Goal: Task Accomplishment & Management: Use online tool/utility

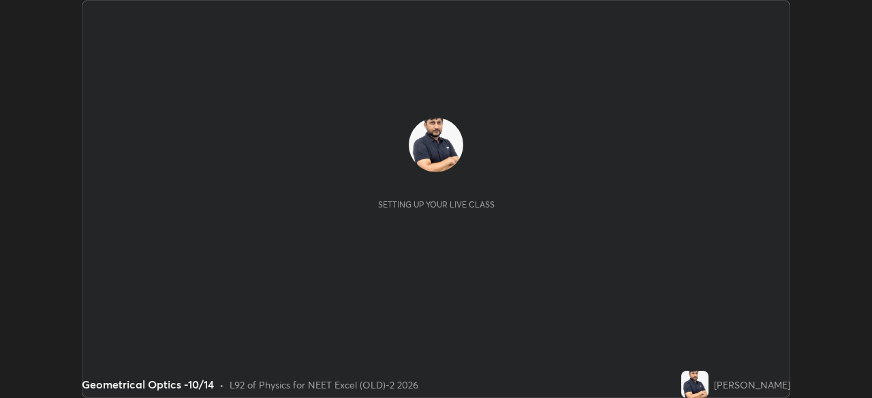
scroll to position [398, 871]
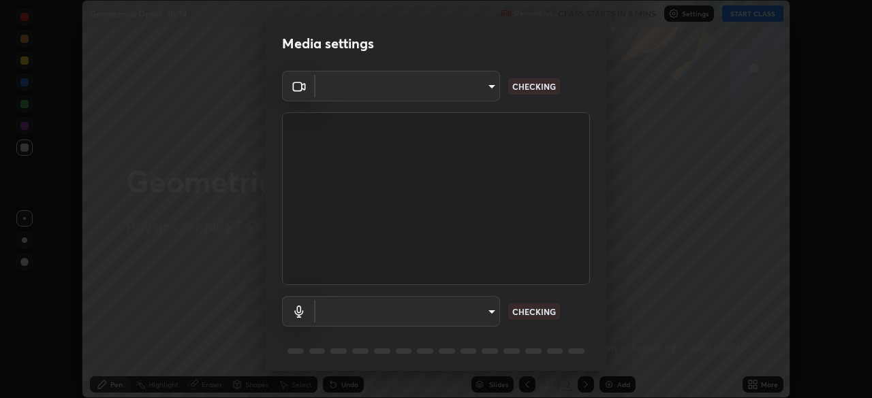
click at [458, 91] on body "Erase all Geometrical Optics -10/14 Recording CLASS STARTS IN 9 MINS Settings S…" at bounding box center [436, 199] width 872 height 398
click at [450, 86] on div at bounding box center [436, 199] width 872 height 398
type input "0e50365916b658242f783ed4648cb329f585d10cba28352488c27cd343db3185"
type input "default"
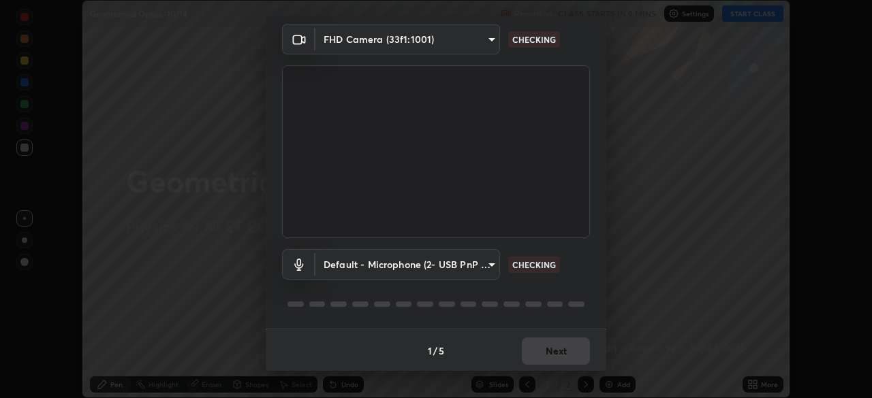
scroll to position [48, 0]
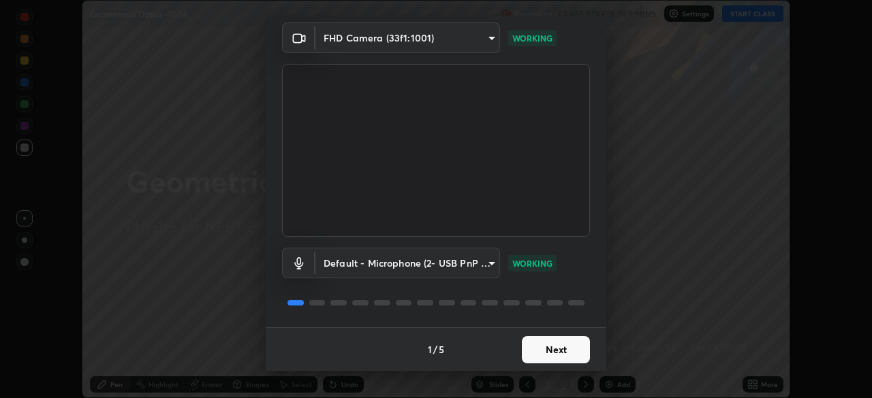
click at [545, 348] on button "Next" at bounding box center [556, 349] width 68 height 27
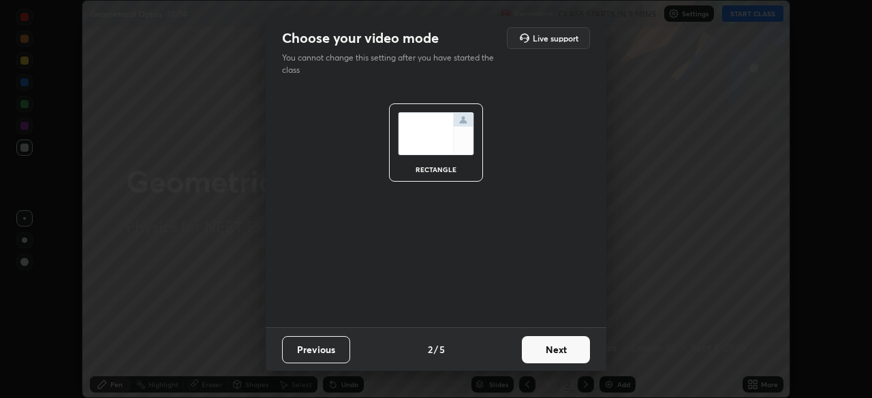
scroll to position [0, 0]
click at [559, 353] on button "Next" at bounding box center [556, 349] width 68 height 27
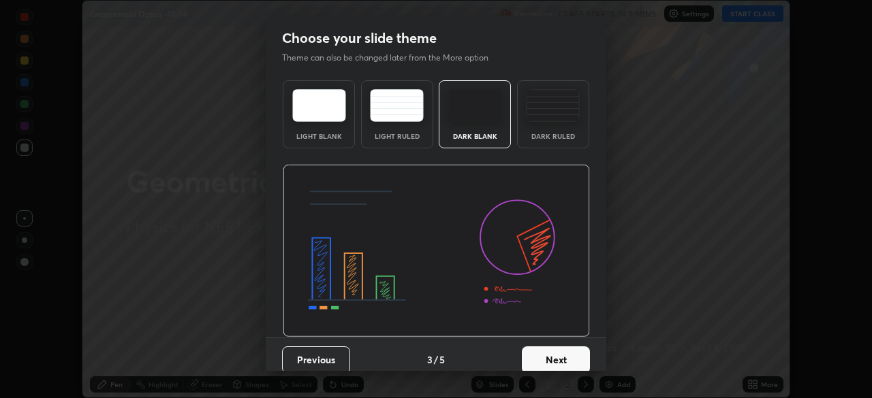
click at [571, 357] on button "Next" at bounding box center [556, 360] width 68 height 27
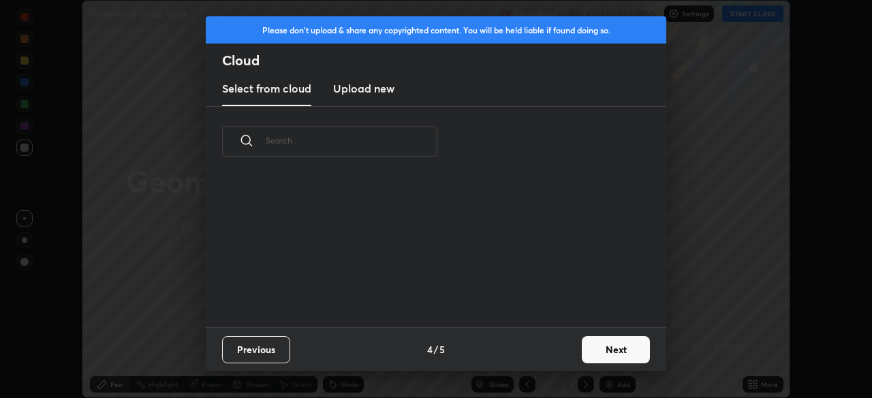
click at [583, 355] on button "Next" at bounding box center [616, 349] width 68 height 27
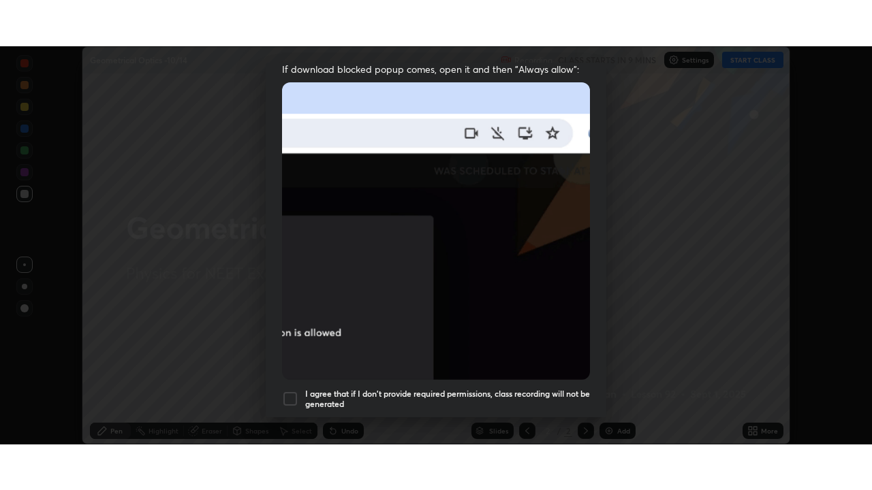
scroll to position [326, 0]
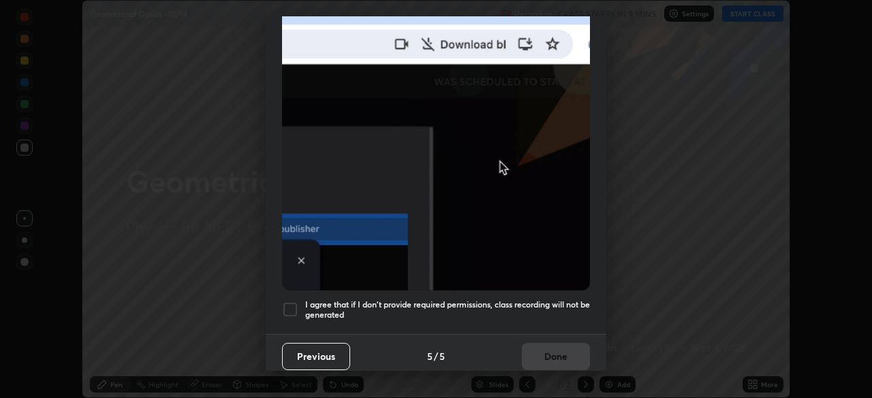
click at [292, 302] on div at bounding box center [290, 310] width 16 height 16
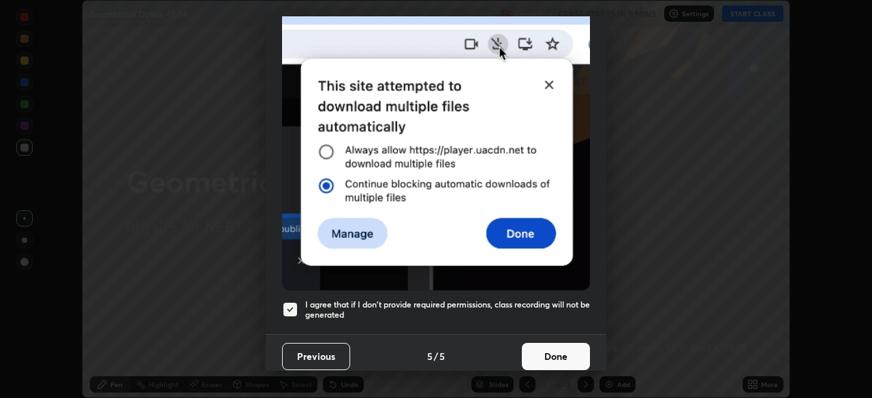
click at [553, 354] on button "Done" at bounding box center [556, 356] width 68 height 27
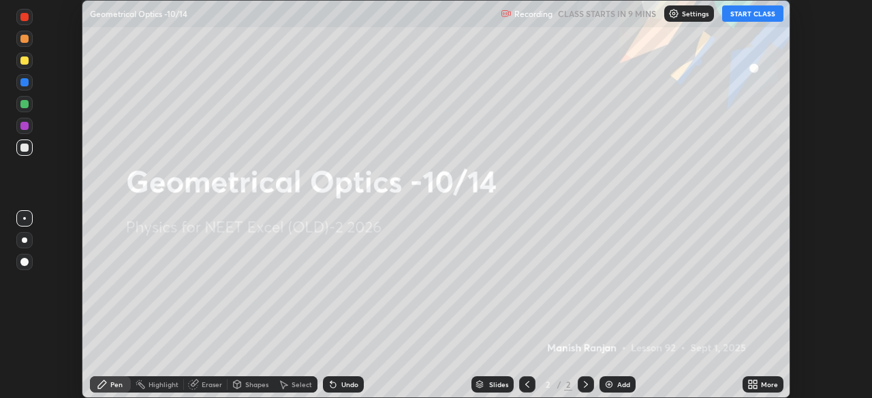
click at [750, 387] on icon at bounding box center [749, 386] width 3 height 3
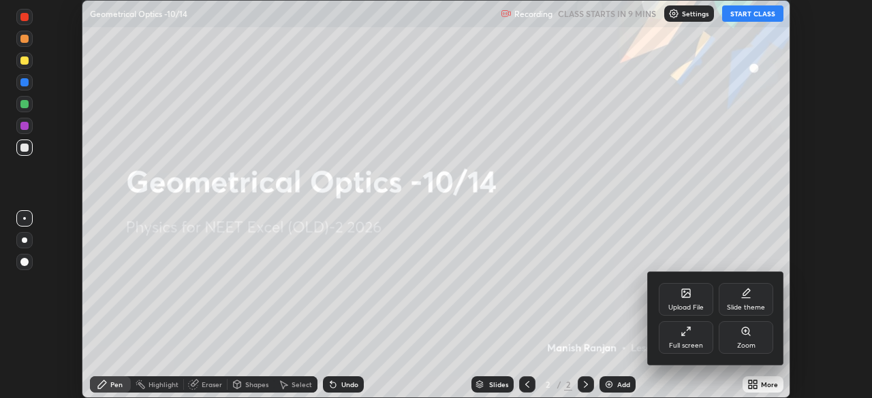
click at [677, 340] on div "Full screen" at bounding box center [686, 337] width 54 height 33
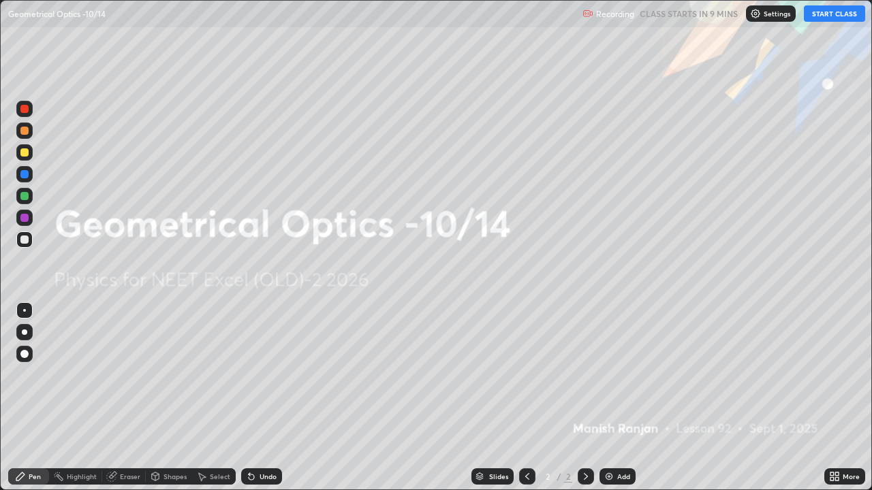
scroll to position [490, 872]
click at [759, 15] on img at bounding box center [755, 13] width 11 height 11
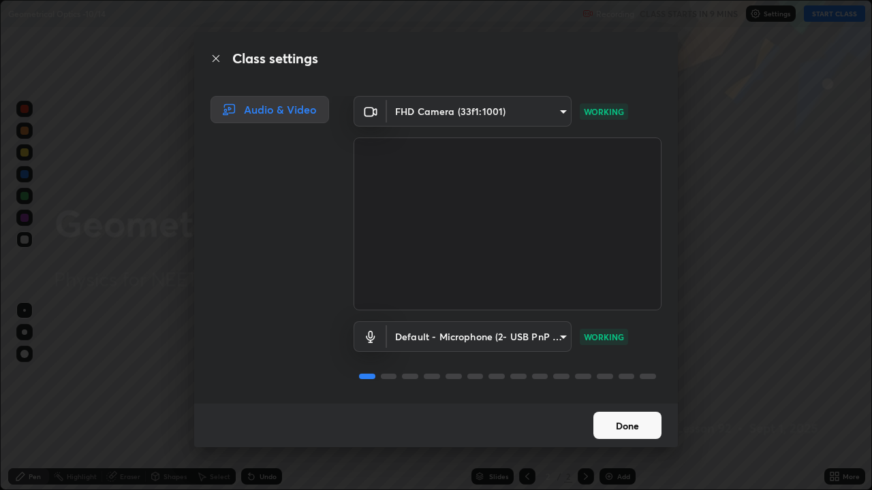
click at [625, 398] on button "Done" at bounding box center [627, 425] width 68 height 27
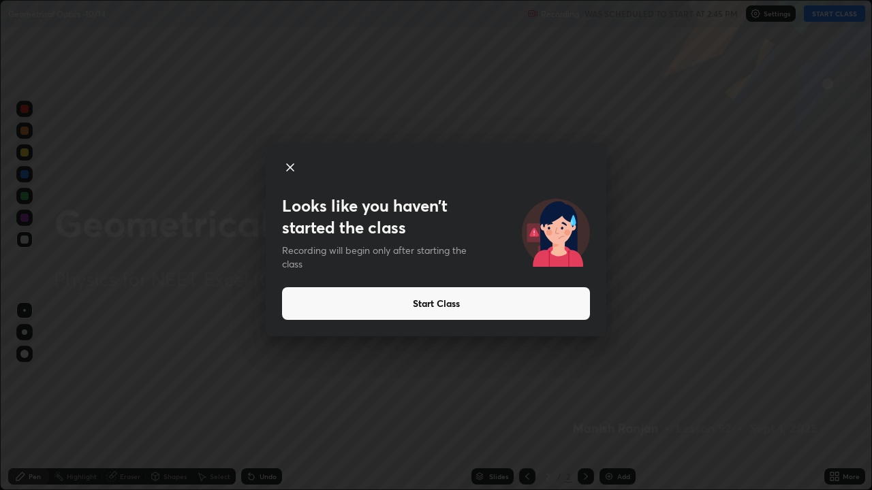
click at [446, 303] on button "Start Class" at bounding box center [436, 303] width 308 height 33
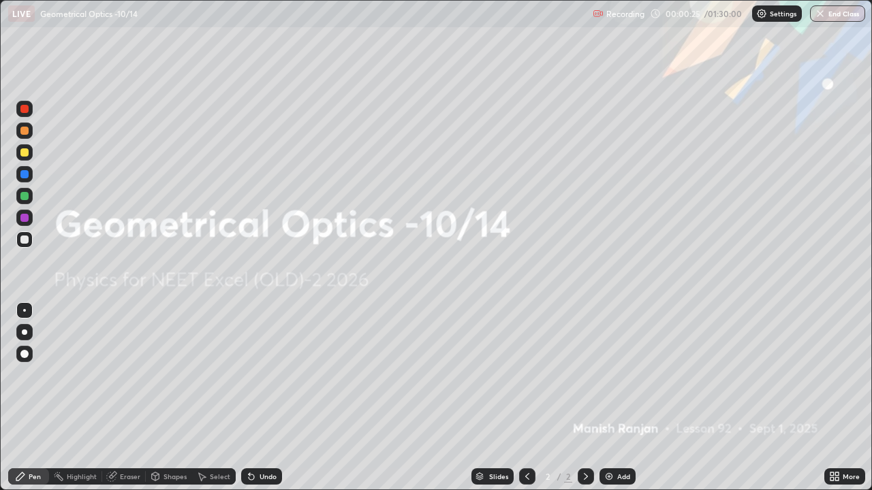
click at [607, 398] on img at bounding box center [608, 476] width 11 height 11
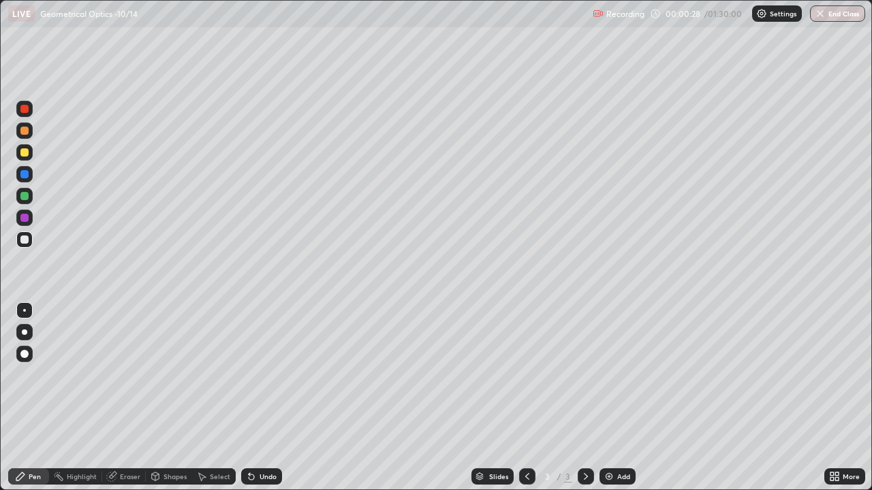
click at [32, 153] on div at bounding box center [24, 152] width 16 height 16
click at [26, 240] on div at bounding box center [24, 240] width 8 height 8
click at [620, 398] on div "Add" at bounding box center [623, 476] width 13 height 7
click at [618, 398] on div "Add" at bounding box center [623, 476] width 13 height 7
click at [131, 398] on div "Eraser" at bounding box center [130, 476] width 20 height 7
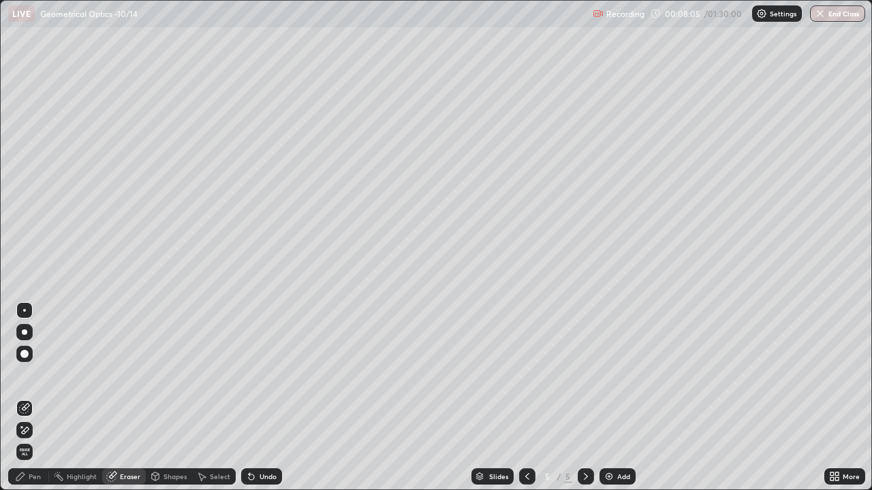
click at [39, 398] on div "Pen" at bounding box center [35, 476] width 12 height 7
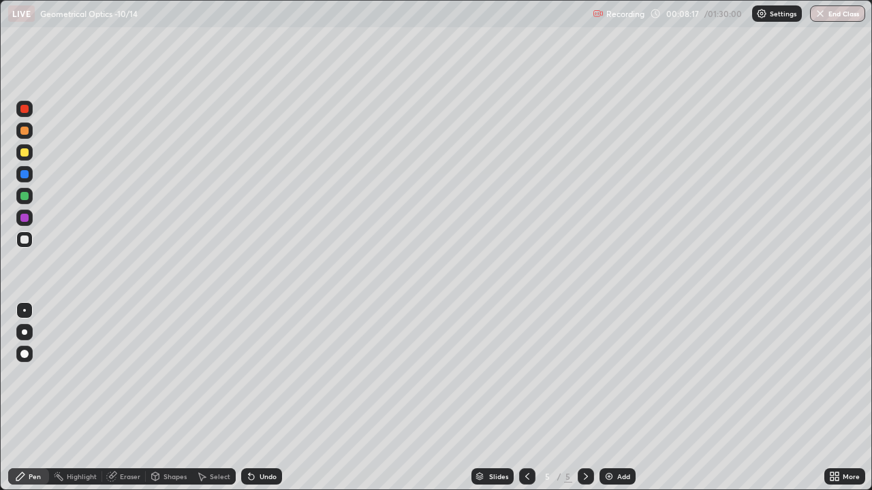
click at [29, 154] on div at bounding box center [24, 152] width 16 height 16
click at [26, 241] on div at bounding box center [24, 240] width 8 height 8
click at [31, 199] on div at bounding box center [24, 196] width 16 height 16
click at [615, 398] on div "Add" at bounding box center [617, 477] width 36 height 16
click at [27, 154] on div at bounding box center [24, 152] width 8 height 8
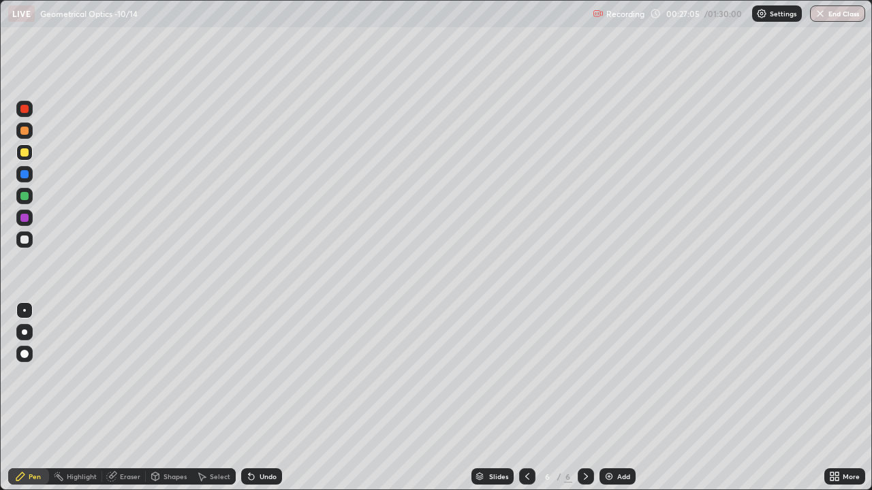
click at [622, 398] on div "Add" at bounding box center [623, 476] width 13 height 7
click at [533, 398] on div at bounding box center [527, 477] width 16 height 16
click at [584, 398] on icon at bounding box center [585, 476] width 11 height 11
click at [605, 398] on img at bounding box center [608, 476] width 11 height 11
click at [619, 398] on div "Add" at bounding box center [623, 476] width 13 height 7
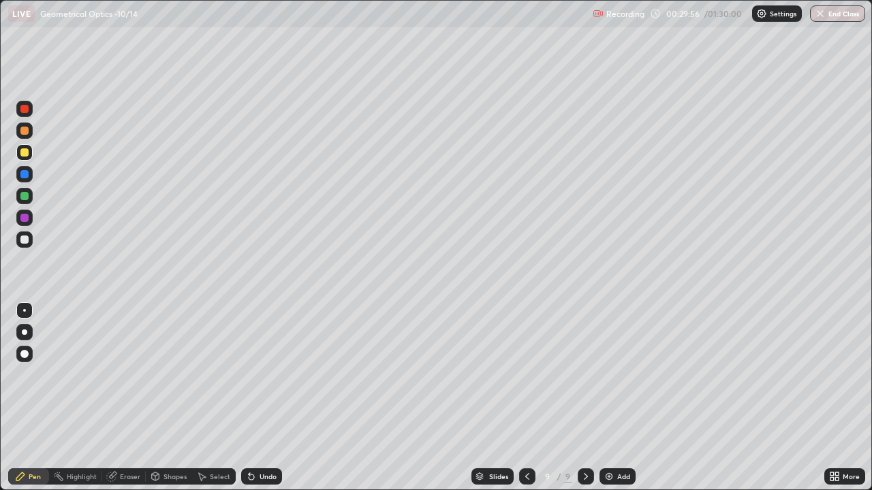
click at [525, 398] on icon at bounding box center [527, 476] width 4 height 7
click at [585, 398] on icon at bounding box center [585, 476] width 11 height 11
click at [532, 398] on div at bounding box center [527, 477] width 16 height 16
click at [584, 398] on icon at bounding box center [585, 476] width 11 height 11
click at [26, 155] on div at bounding box center [24, 152] width 8 height 8
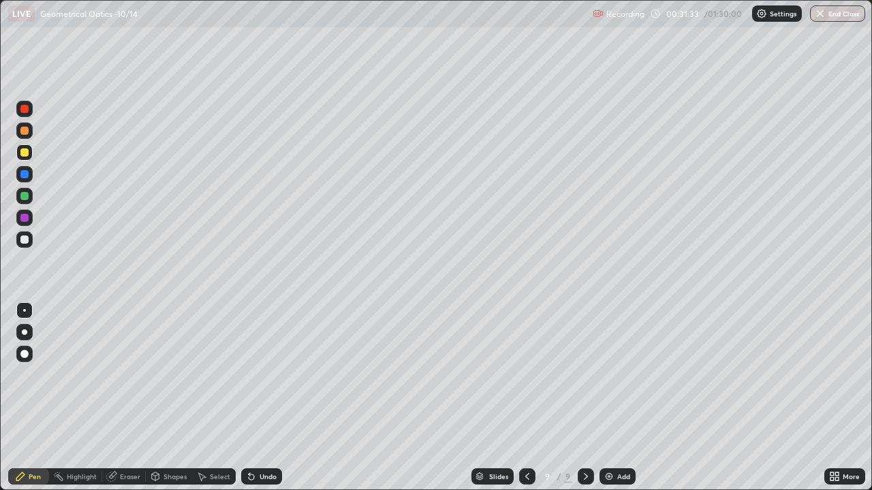
click at [622, 398] on div "Add" at bounding box center [623, 476] width 13 height 7
click at [525, 398] on icon at bounding box center [526, 476] width 11 height 11
click at [137, 398] on div "Eraser" at bounding box center [130, 476] width 20 height 7
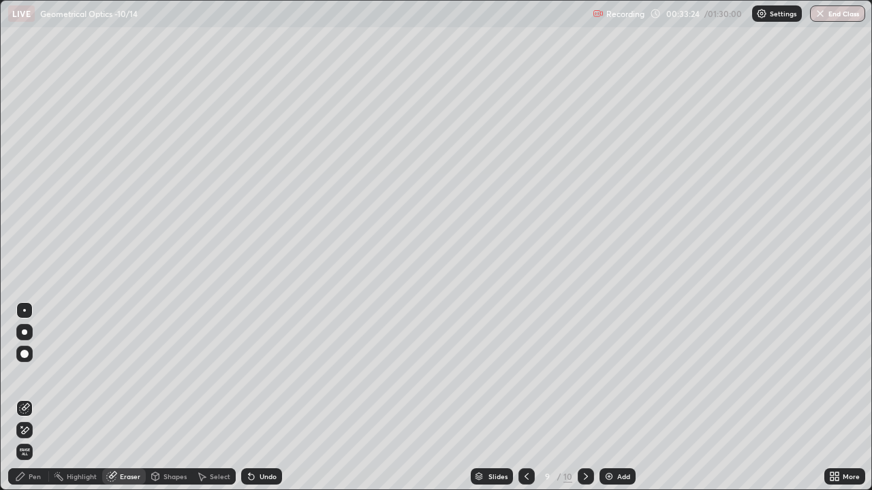
click at [37, 398] on div "Pen" at bounding box center [35, 476] width 12 height 7
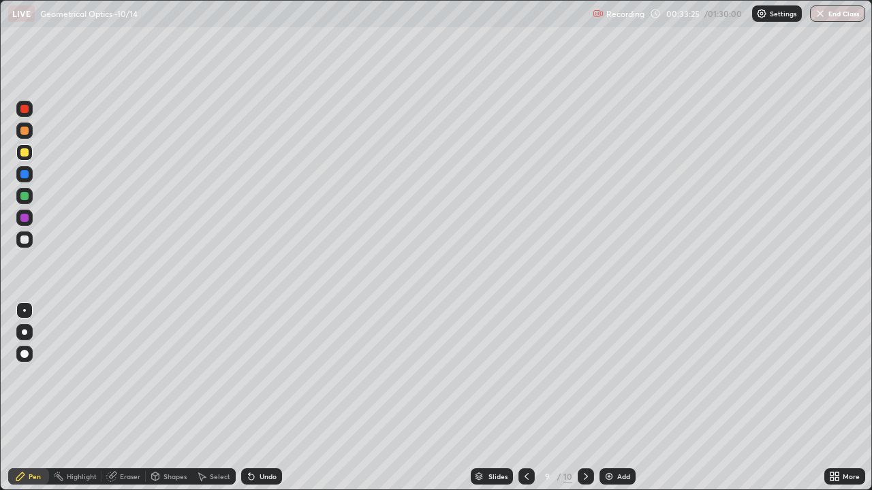
click at [25, 240] on div at bounding box center [24, 240] width 8 height 8
click at [129, 398] on div "Eraser" at bounding box center [130, 476] width 20 height 7
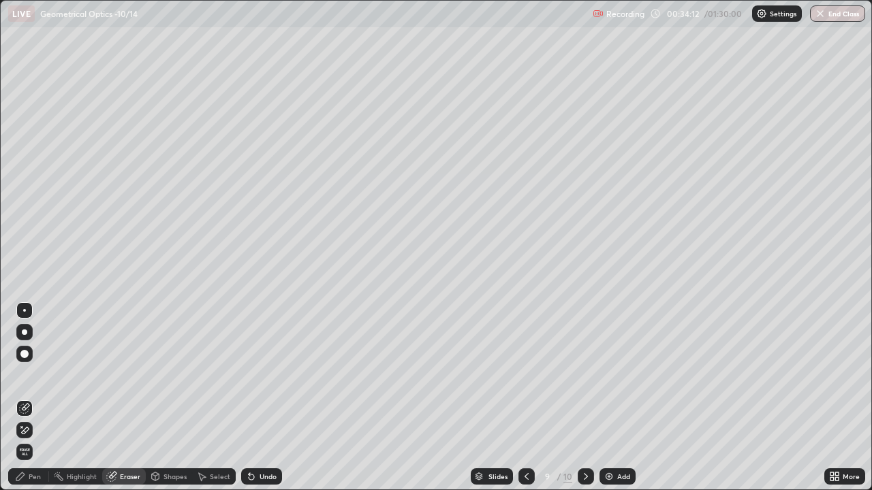
click at [37, 398] on div "Pen" at bounding box center [35, 476] width 12 height 7
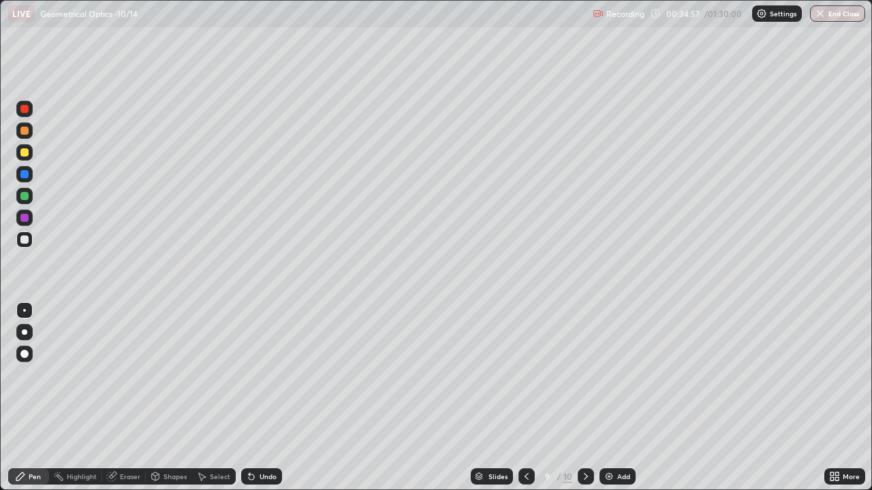
click at [616, 398] on div "Add" at bounding box center [617, 477] width 36 height 16
click at [526, 398] on icon at bounding box center [527, 476] width 11 height 11
click at [531, 398] on icon at bounding box center [527, 476] width 11 height 11
click at [614, 398] on div "Add" at bounding box center [617, 477] width 36 height 16
click at [617, 398] on div "Add" at bounding box center [623, 476] width 13 height 7
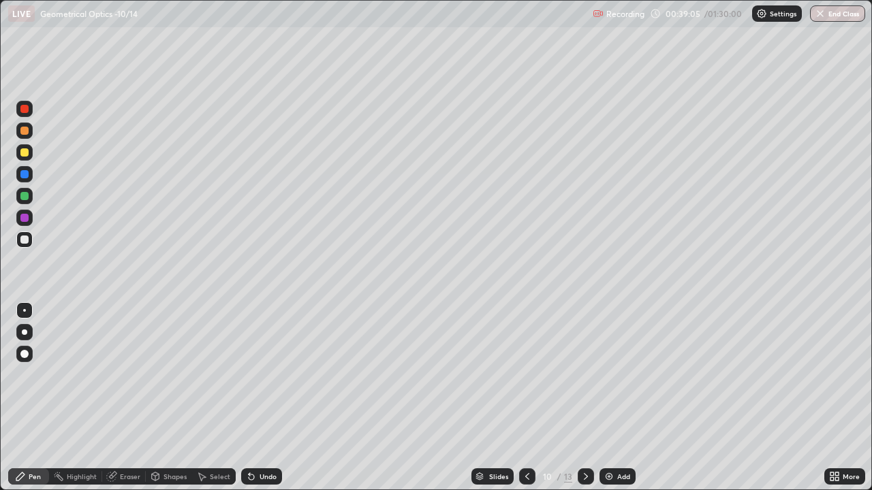
click at [526, 398] on icon at bounding box center [527, 476] width 11 height 11
click at [528, 398] on icon at bounding box center [527, 476] width 11 height 11
click at [526, 398] on icon at bounding box center [527, 476] width 11 height 11
click at [528, 398] on icon at bounding box center [527, 476] width 11 height 11
click at [591, 398] on div at bounding box center [586, 477] width 16 height 16
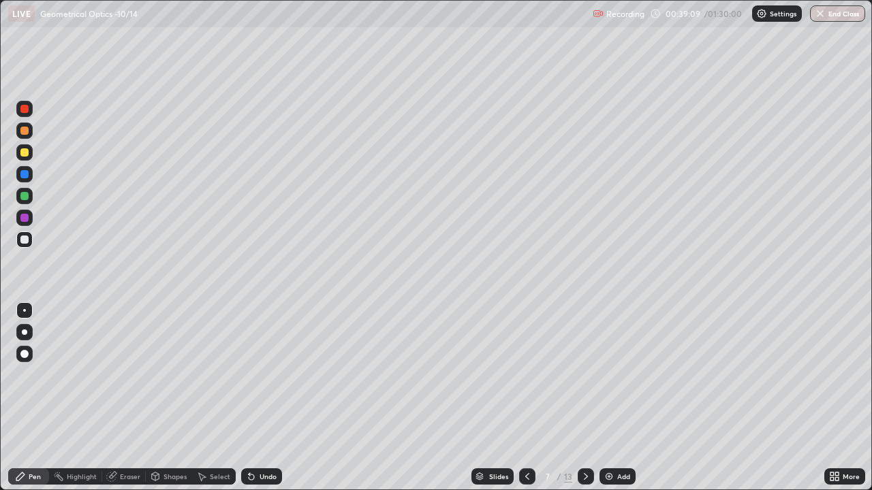
click at [584, 398] on icon at bounding box center [585, 476] width 11 height 11
click at [610, 398] on img at bounding box center [608, 476] width 11 height 11
click at [584, 398] on icon at bounding box center [586, 476] width 4 height 7
click at [524, 398] on icon at bounding box center [527, 476] width 11 height 11
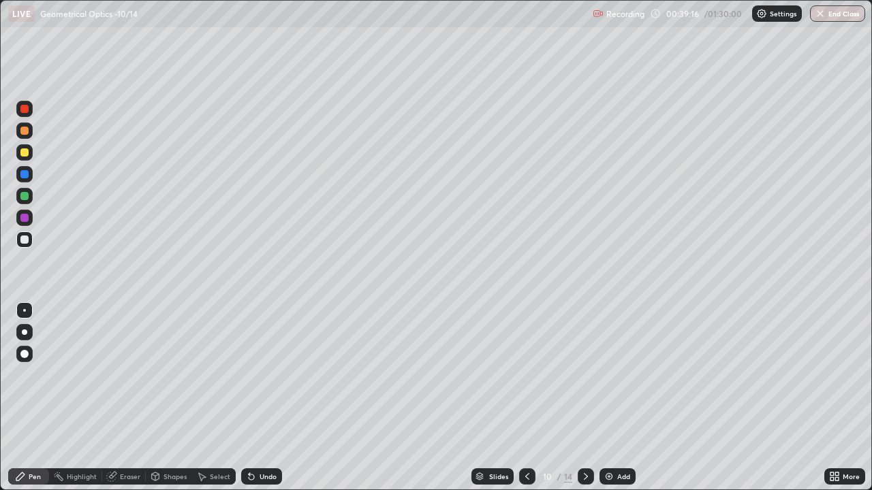
click at [525, 398] on icon at bounding box center [527, 476] width 11 height 11
click at [584, 398] on icon at bounding box center [585, 476] width 11 height 11
click at [586, 398] on icon at bounding box center [585, 476] width 11 height 11
click at [585, 398] on icon at bounding box center [585, 476] width 11 height 11
click at [27, 133] on div at bounding box center [24, 131] width 8 height 8
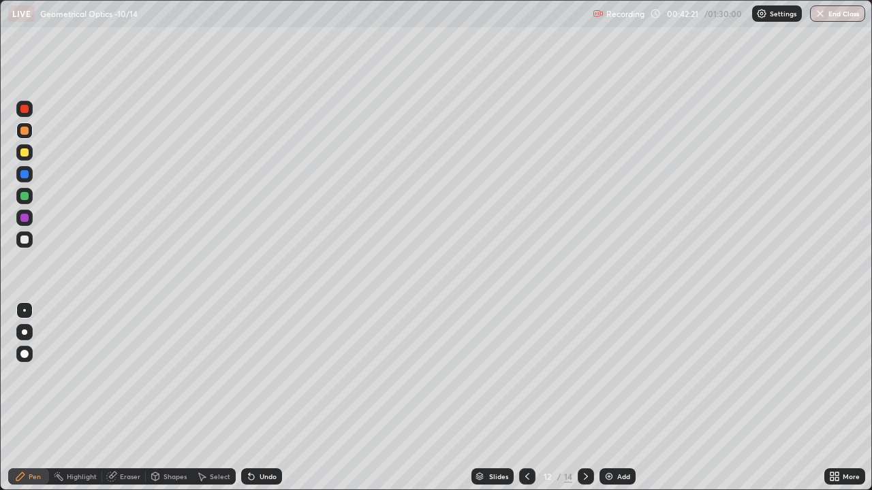
click at [617, 398] on div "Add" at bounding box center [623, 476] width 13 height 7
click at [23, 243] on div at bounding box center [24, 240] width 8 height 8
click at [30, 154] on div at bounding box center [24, 152] width 16 height 16
click at [605, 398] on img at bounding box center [608, 476] width 11 height 11
click at [32, 240] on div at bounding box center [24, 240] width 16 height 16
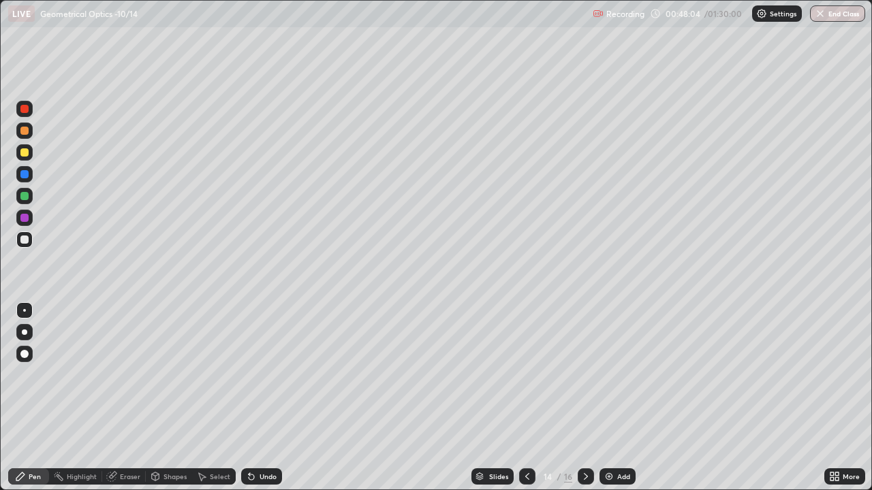
click at [531, 398] on div at bounding box center [527, 477] width 16 height 16
click at [136, 398] on div "Eraser" at bounding box center [130, 476] width 20 height 7
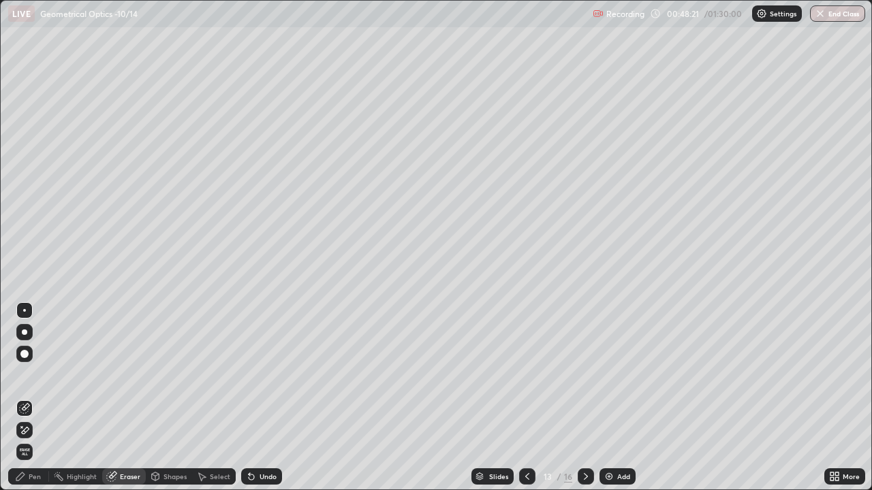
click at [34, 398] on div "Pen" at bounding box center [35, 476] width 12 height 7
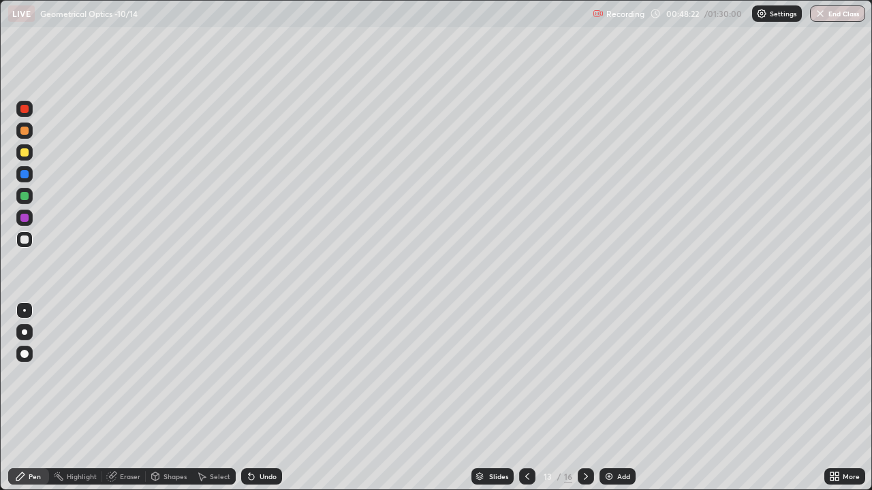
click at [25, 131] on div at bounding box center [24, 131] width 8 height 8
click at [612, 398] on img at bounding box center [608, 476] width 11 height 11
click at [526, 398] on icon at bounding box center [527, 476] width 11 height 11
click at [615, 398] on div "Add" at bounding box center [617, 477] width 36 height 16
click at [27, 236] on div at bounding box center [24, 240] width 16 height 16
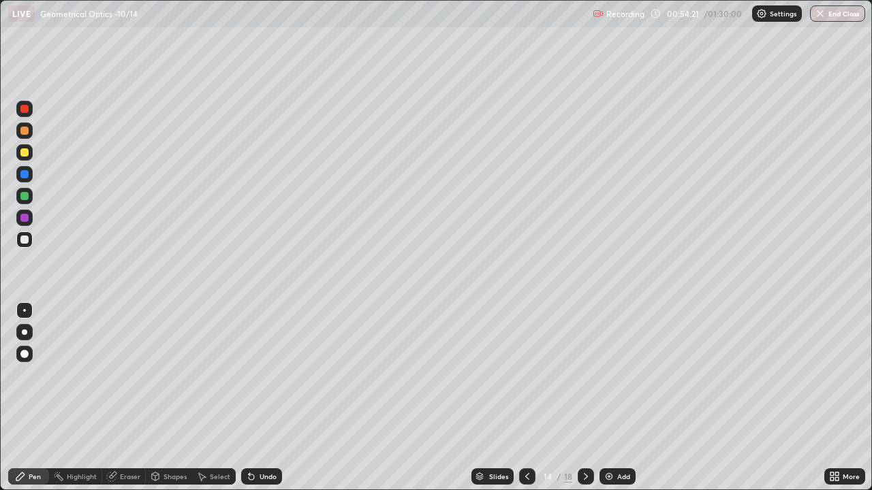
click at [25, 153] on div at bounding box center [24, 152] width 8 height 8
click at [25, 197] on div at bounding box center [24, 196] width 8 height 8
click at [622, 398] on div "Add" at bounding box center [623, 476] width 13 height 7
click at [31, 241] on div at bounding box center [24, 240] width 16 height 16
click at [29, 133] on div at bounding box center [24, 131] width 16 height 16
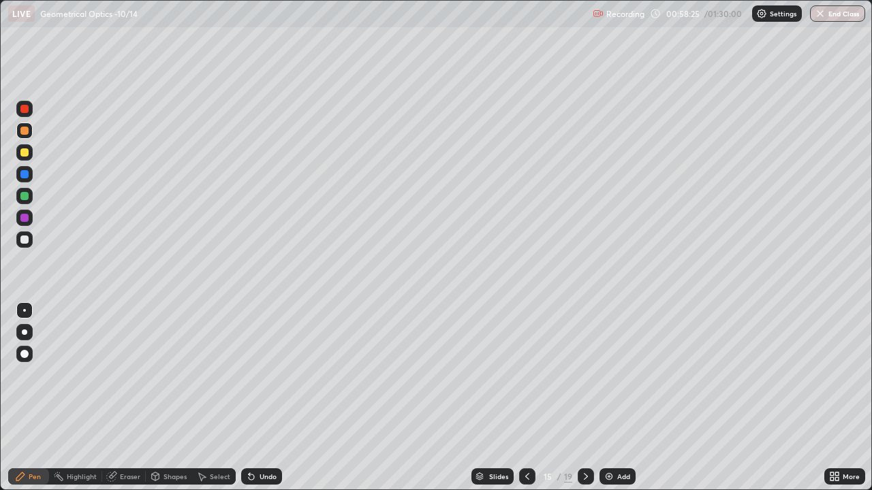
click at [618, 398] on div "Add" at bounding box center [623, 476] width 13 height 7
click at [618, 398] on div "Add" at bounding box center [624, 476] width 13 height 7
click at [29, 244] on div at bounding box center [24, 240] width 16 height 16
click at [526, 398] on icon at bounding box center [527, 476] width 11 height 11
click at [532, 398] on div at bounding box center [527, 477] width 16 height 16
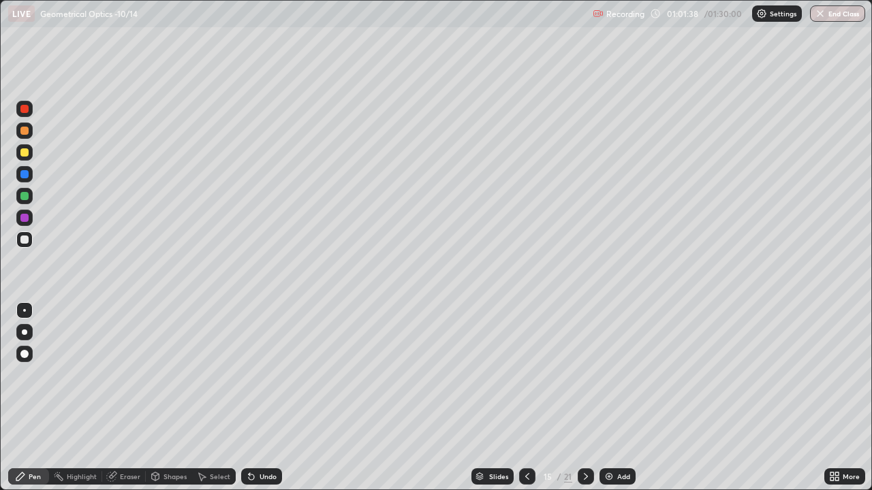
click at [526, 398] on icon at bounding box center [527, 476] width 11 height 11
click at [620, 398] on div "Add" at bounding box center [623, 476] width 13 height 7
click at [31, 154] on div at bounding box center [24, 152] width 16 height 16
click at [131, 398] on div "Eraser" at bounding box center [124, 477] width 44 height 16
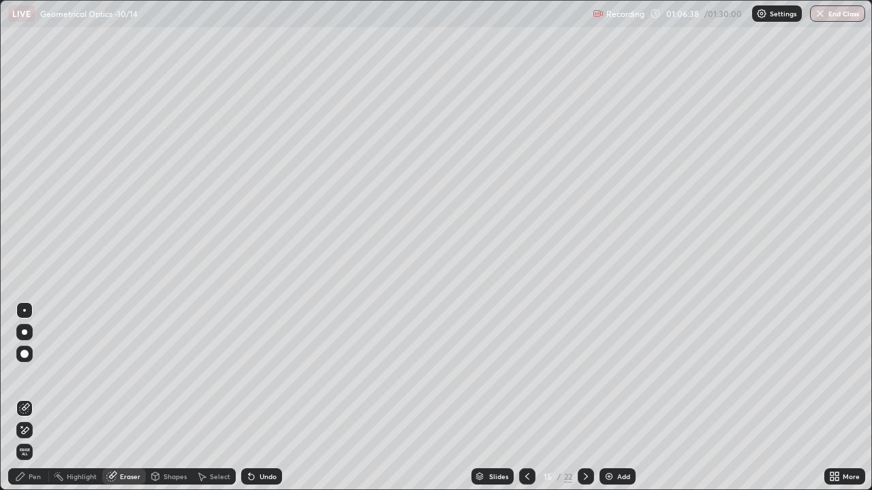
click at [39, 398] on div "Pen" at bounding box center [35, 476] width 12 height 7
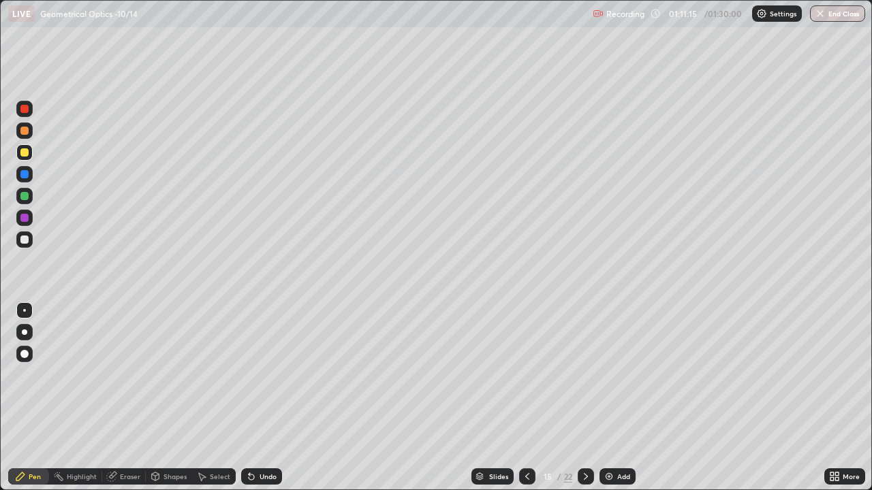
click at [612, 398] on img at bounding box center [608, 476] width 11 height 11
click at [533, 398] on div at bounding box center [526, 477] width 16 height 16
click at [612, 398] on img at bounding box center [608, 476] width 11 height 11
click at [30, 244] on div at bounding box center [24, 240] width 16 height 16
click at [29, 155] on div at bounding box center [24, 152] width 16 height 16
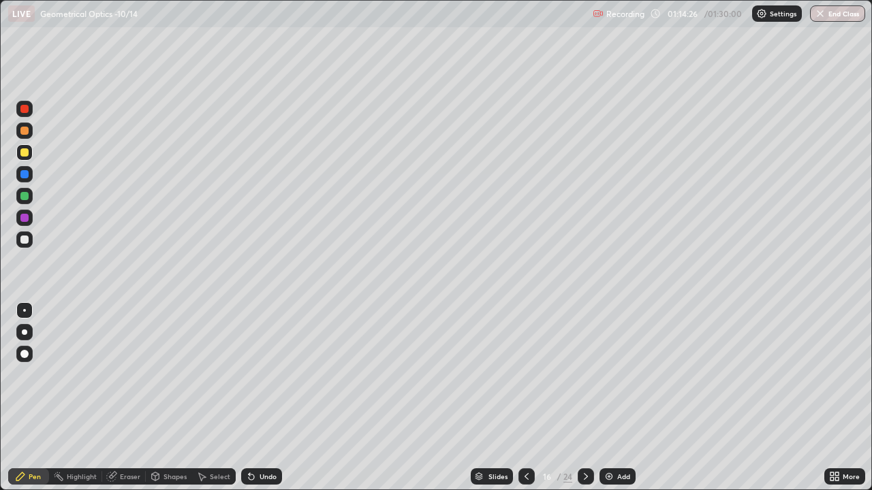
click at [27, 200] on div at bounding box center [24, 196] width 8 height 8
click at [31, 241] on div at bounding box center [24, 240] width 16 height 16
click at [618, 398] on div "Add" at bounding box center [623, 476] width 13 height 7
click at [27, 131] on div at bounding box center [24, 131] width 8 height 8
click at [525, 398] on icon at bounding box center [526, 476] width 11 height 11
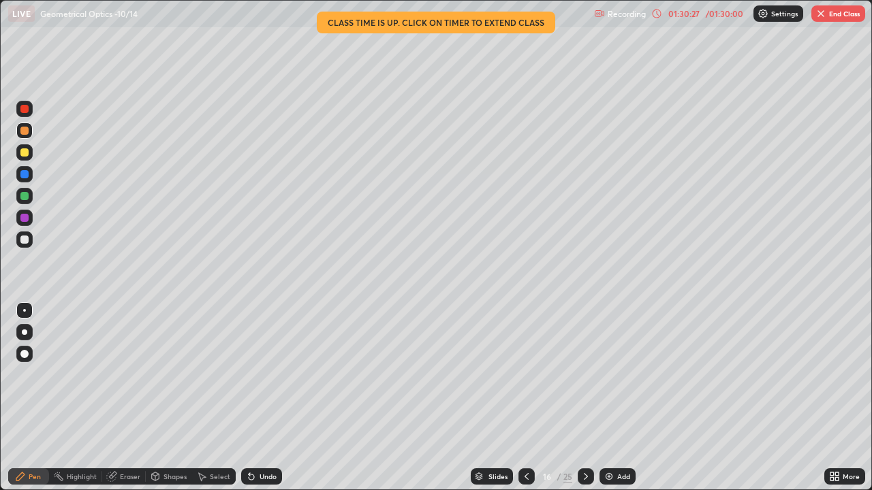
click at [836, 20] on button "End Class" at bounding box center [838, 13] width 54 height 16
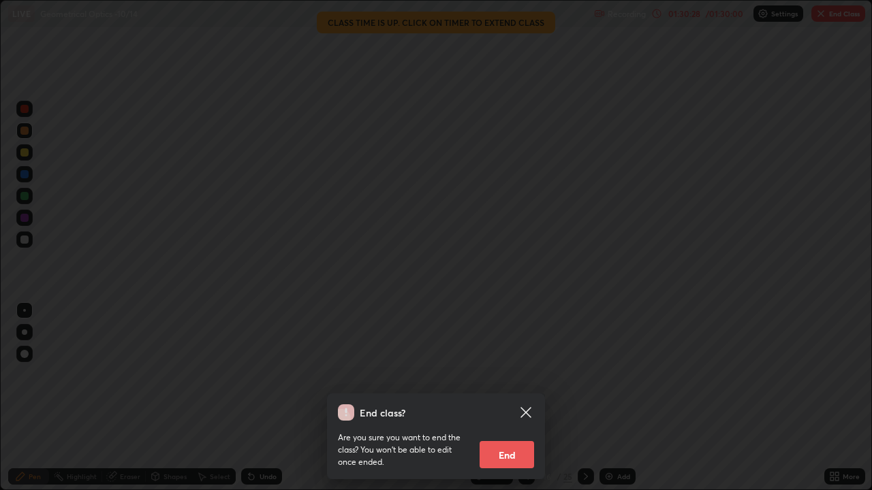
click at [517, 398] on button "End" at bounding box center [506, 454] width 54 height 27
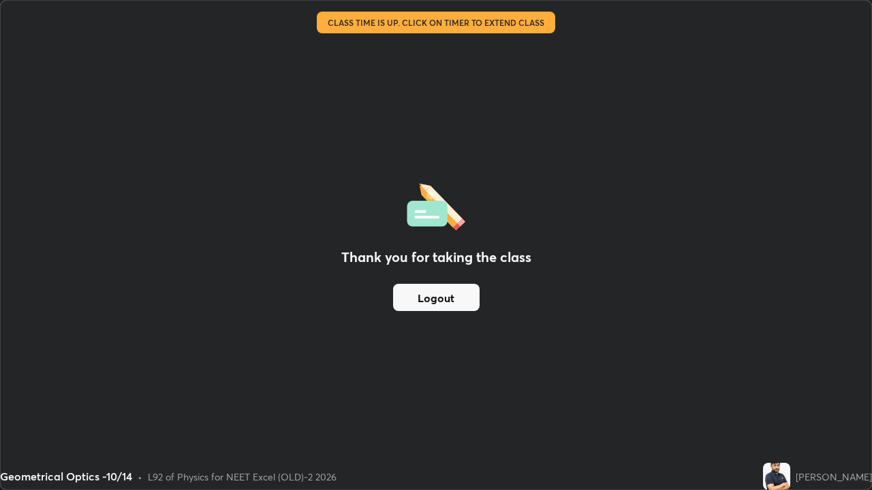
click at [459, 303] on button "Logout" at bounding box center [436, 297] width 86 height 27
